Goal: Share content: Share content

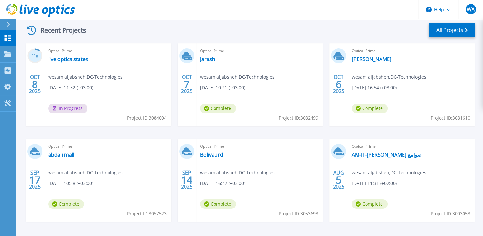
scroll to position [96, 0]
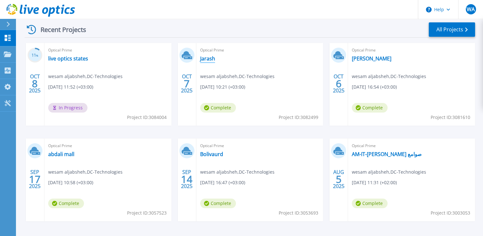
click at [210, 59] on link "Jarash" at bounding box center [207, 58] width 15 height 6
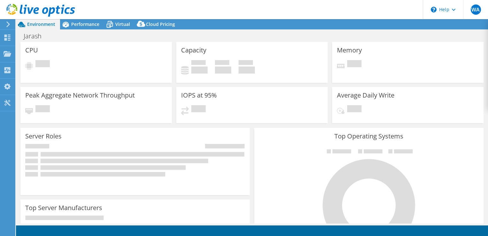
select select "USD"
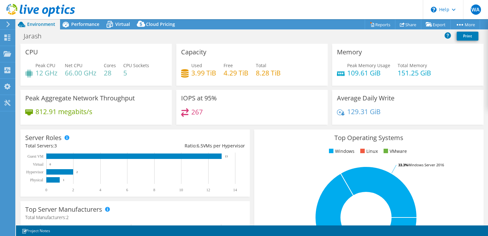
click at [199, 71] on h4 "3.99 TiB" at bounding box center [203, 72] width 25 height 7
drag, startPoint x: 199, startPoint y: 71, endPoint x: 196, endPoint y: 76, distance: 6.3
click at [196, 76] on h4 "3.99 TiB" at bounding box center [203, 72] width 25 height 7
click at [184, 40] on div "Jarash Print" at bounding box center [252, 36] width 472 height 12
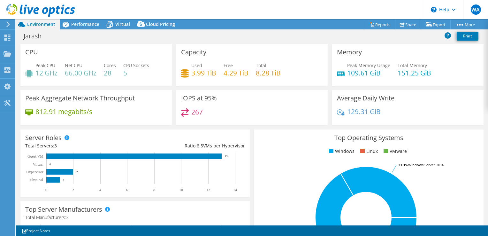
click at [199, 64] on span "Used" at bounding box center [196, 65] width 11 height 6
click at [196, 70] on h4 "3.99 TiB" at bounding box center [203, 72] width 25 height 7
drag, startPoint x: 196, startPoint y: 70, endPoint x: 197, endPoint y: 57, distance: 12.5
click at [197, 57] on div "Capacity Used 3.99 TiB Free 4.29 TiB Total 8.28 TiB" at bounding box center [251, 65] width 151 height 42
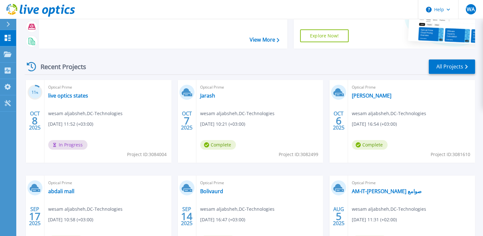
scroll to position [96, 0]
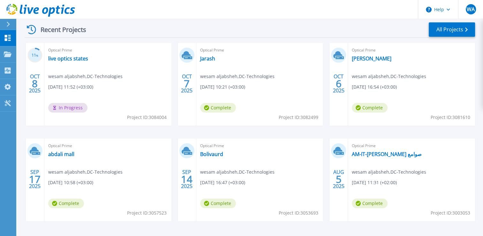
click at [194, 60] on div "OCT 7 2025" at bounding box center [187, 84] width 19 height 83
click at [209, 56] on link "Jarash" at bounding box center [207, 58] width 15 height 6
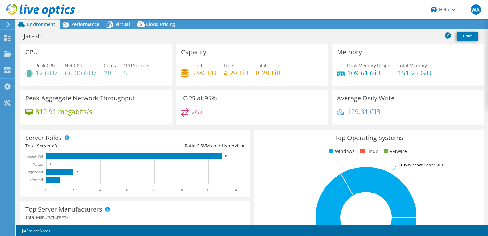
select select "USD"
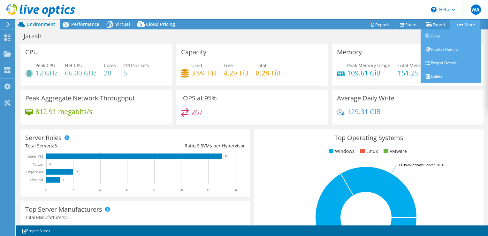
click at [471, 23] on link "More" at bounding box center [465, 24] width 30 height 10
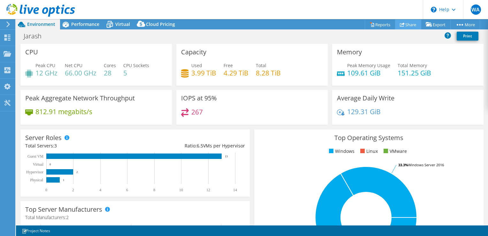
click at [406, 26] on link "Share" at bounding box center [408, 24] width 26 height 10
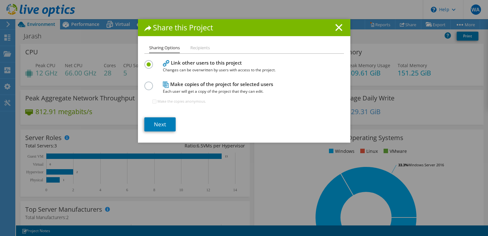
click at [191, 54] on div "Sharing Options Recipients Link other users to this project Changes can be over…" at bounding box center [244, 93] width 212 height 98
click at [193, 49] on li "Recipients" at bounding box center [199, 48] width 19 height 8
click at [168, 50] on li "Sharing Options" at bounding box center [164, 48] width 31 height 9
click at [160, 124] on link "Next" at bounding box center [159, 124] width 31 height 14
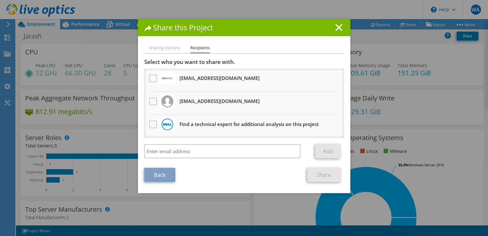
click at [217, 95] on div "[EMAIL_ADDRESS][DOMAIN_NAME] Will receive an anonymous copy" at bounding box center [219, 100] width 80 height 11
click at [151, 101] on label at bounding box center [153, 101] width 9 height 8
click at [0, 0] on input "checkbox" at bounding box center [0, 0] width 0 height 0
click at [322, 171] on link "Share" at bounding box center [324, 175] width 34 height 14
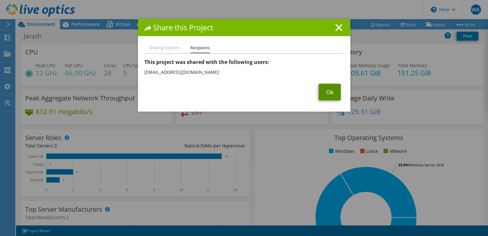
click at [323, 92] on link "Ok" at bounding box center [330, 92] width 22 height 17
